Goal: Information Seeking & Learning: Compare options

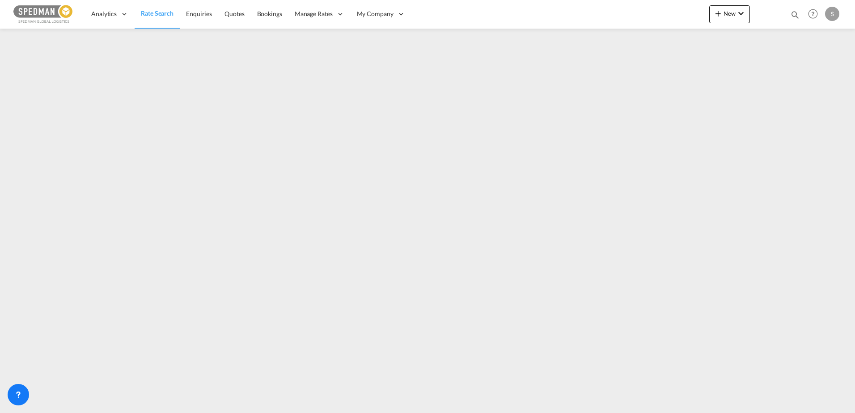
click at [161, 17] on span "Rate Search" at bounding box center [157, 13] width 33 height 8
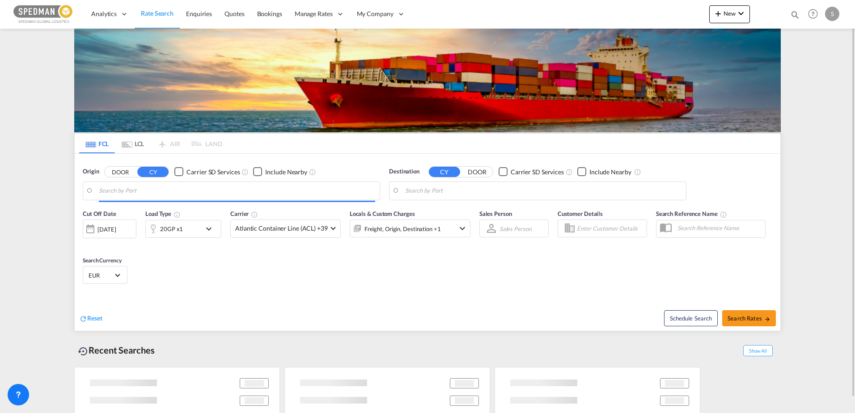
type input "Porsgrunn, NOPOR"
type input "Mersin, TRMER"
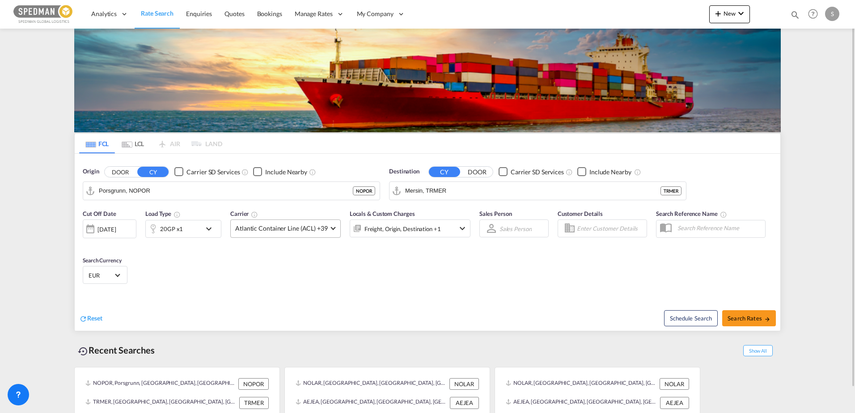
click at [286, 234] on md-select-value "Atlantic Container Line (ACL) +39" at bounding box center [286, 228] width 110 height 17
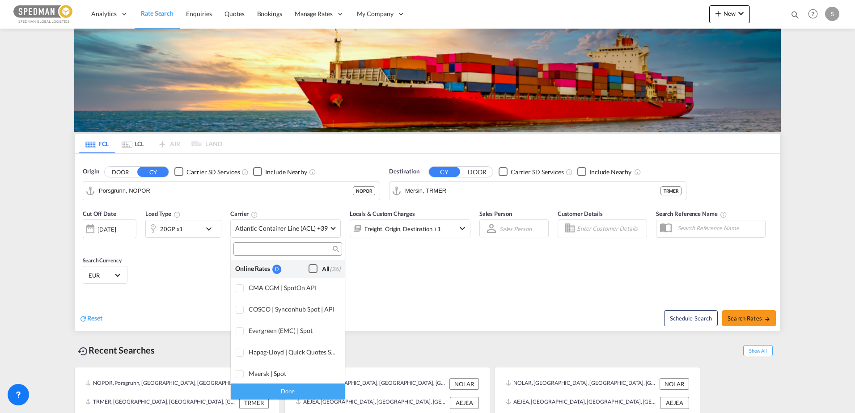
click at [309, 270] on div "Checkbox No Ink" at bounding box center [313, 268] width 9 height 9
click at [286, 392] on div "Done" at bounding box center [288, 392] width 114 height 16
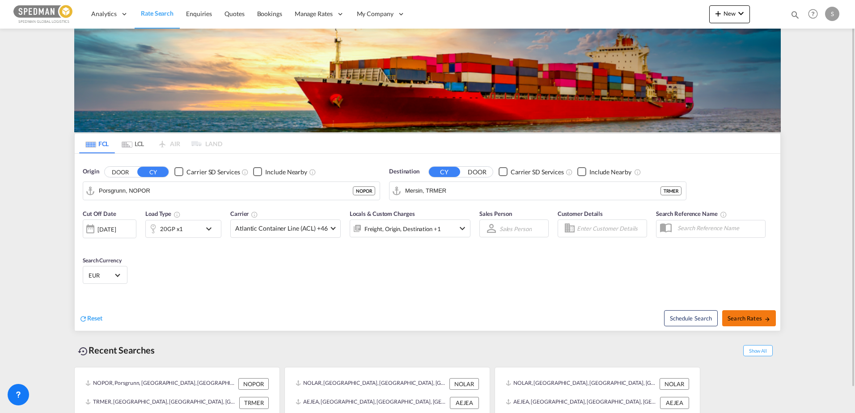
click at [757, 316] on span "Search Rates" at bounding box center [749, 318] width 43 height 7
type input "NOPOR to TRMER / [DATE]"
